Goal: Information Seeking & Learning: Learn about a topic

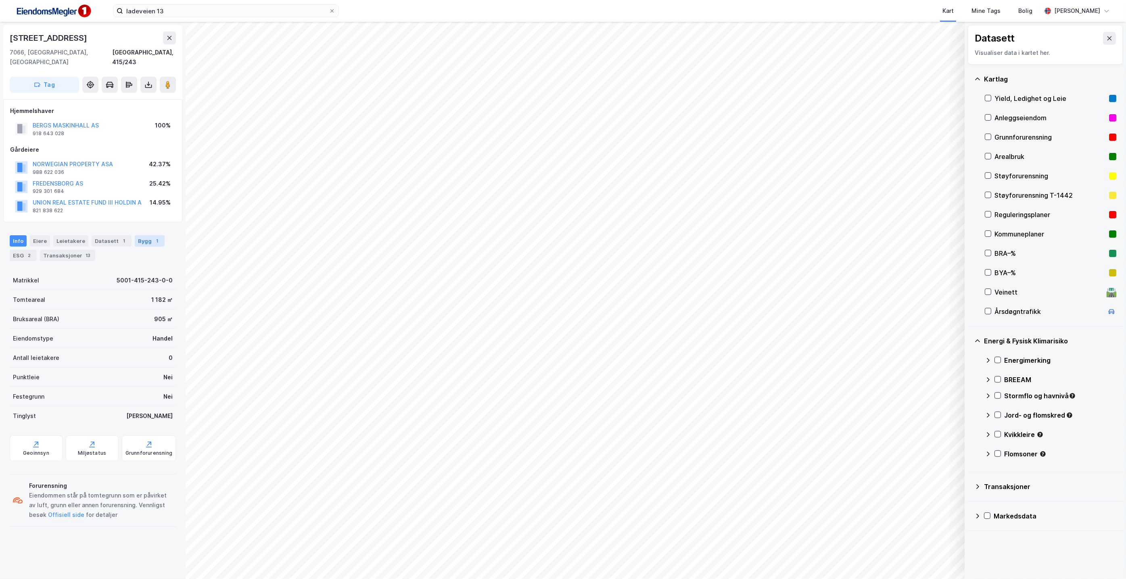
click at [135, 235] on div "Bygg 1" at bounding box center [150, 240] width 30 height 11
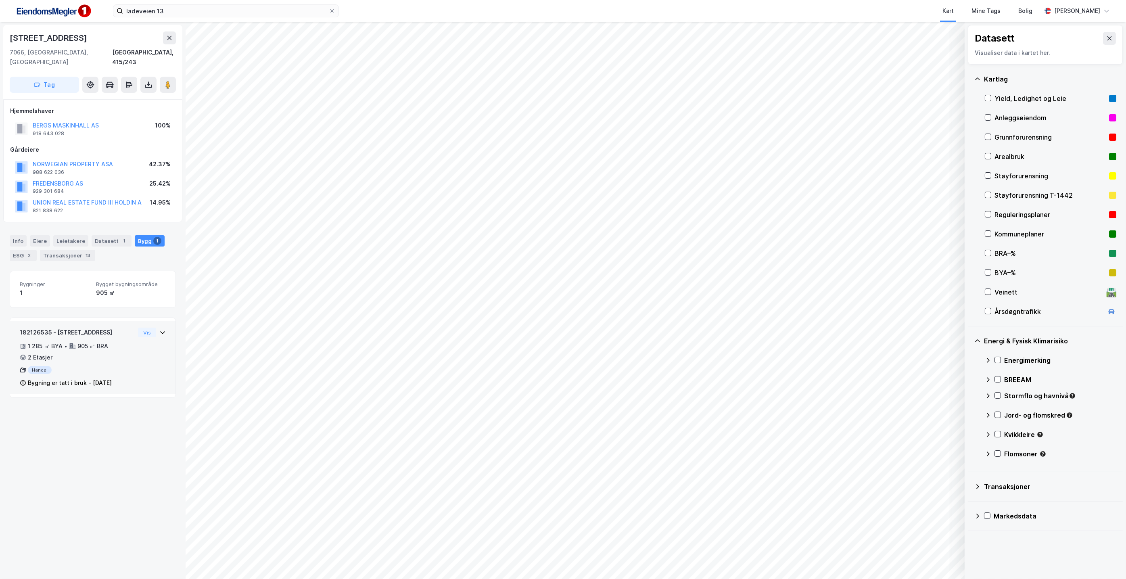
click at [157, 321] on div "182126535 - Ladeveien 13 1 285 ㎡ BYA • 905 ㎡ BRA • 2 Etasjer Handel Bygning er …" at bounding box center [92, 357] width 165 height 73
click at [16, 239] on div "Info [PERSON_NAME] Datasett 1 Bygg 1 ESG 2 Transaksjoner 13" at bounding box center [93, 248] width 166 height 26
click at [21, 235] on div "Info" at bounding box center [18, 240] width 17 height 11
